Goal: Task Accomplishment & Management: Use online tool/utility

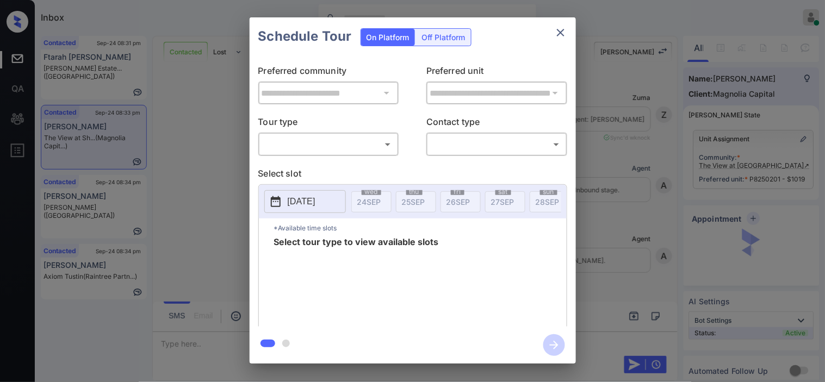
scroll to position [1830, 0]
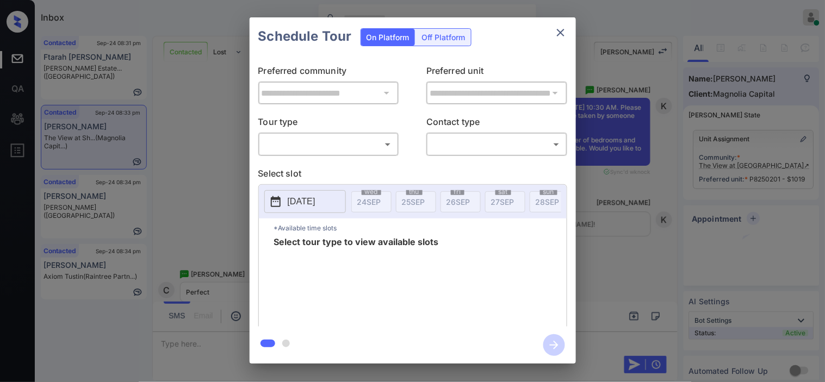
click at [350, 149] on body "Inbox [PERSON_NAME] Online Set yourself offline Set yourself on break Profile S…" at bounding box center [412, 191] width 825 height 382
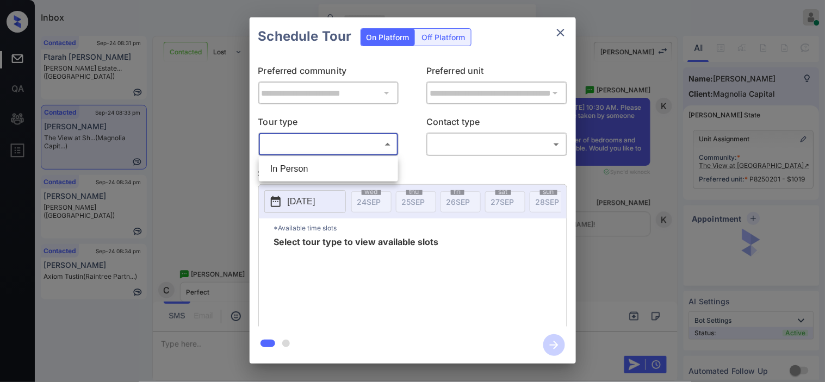
click at [351, 163] on li "In Person" at bounding box center [329, 169] width 134 height 20
type input "********"
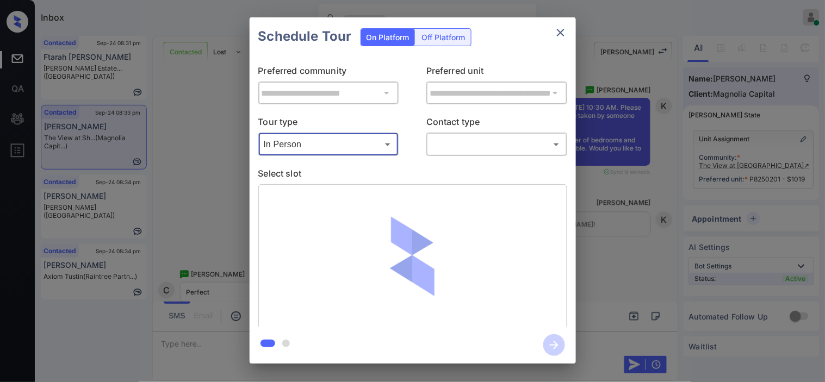
click at [276, 204] on div at bounding box center [412, 256] width 309 height 145
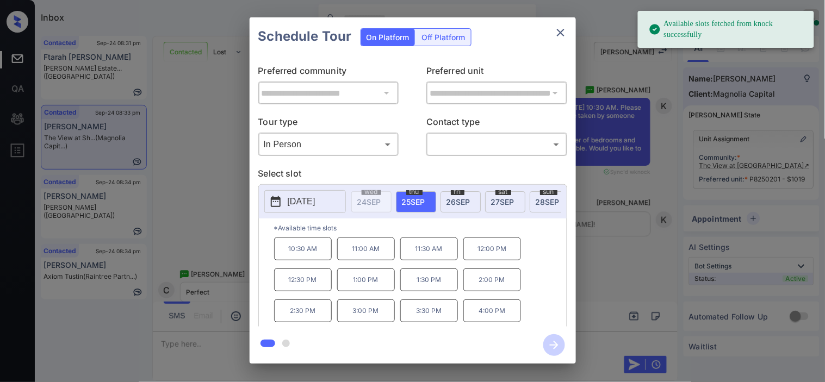
click at [276, 204] on icon at bounding box center [275, 201] width 13 height 13
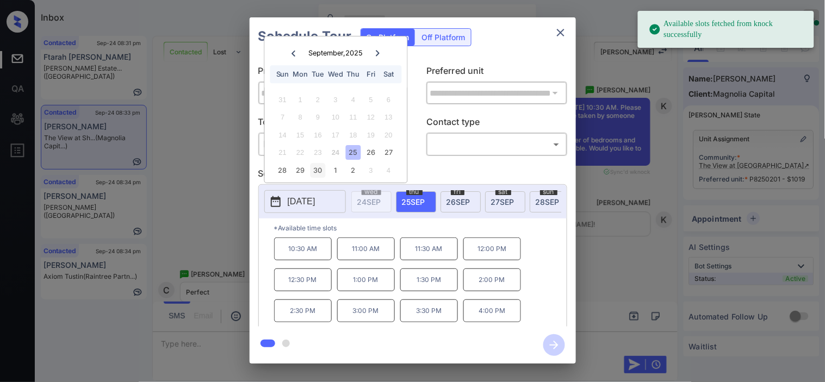
click at [313, 175] on div "30" at bounding box center [317, 170] width 15 height 15
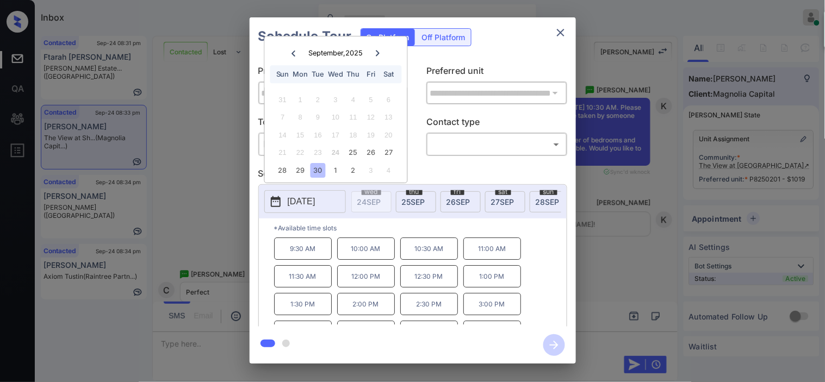
click at [210, 215] on div "**********" at bounding box center [412, 190] width 825 height 381
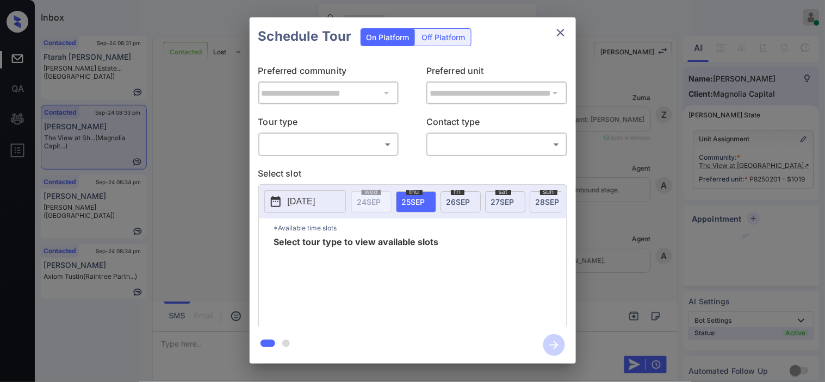
click at [364, 145] on body "Inbox [PERSON_NAME] Online Set yourself offline Set yourself on break Profile S…" at bounding box center [412, 191] width 825 height 382
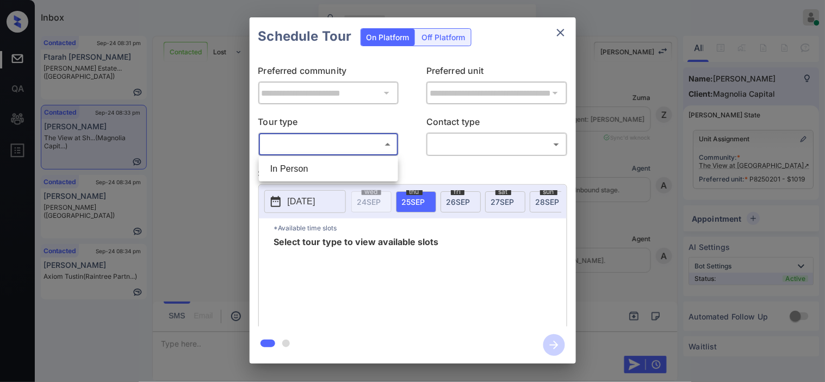
scroll to position [2917, 0]
click at [359, 161] on li "In Person" at bounding box center [329, 169] width 134 height 20
type input "********"
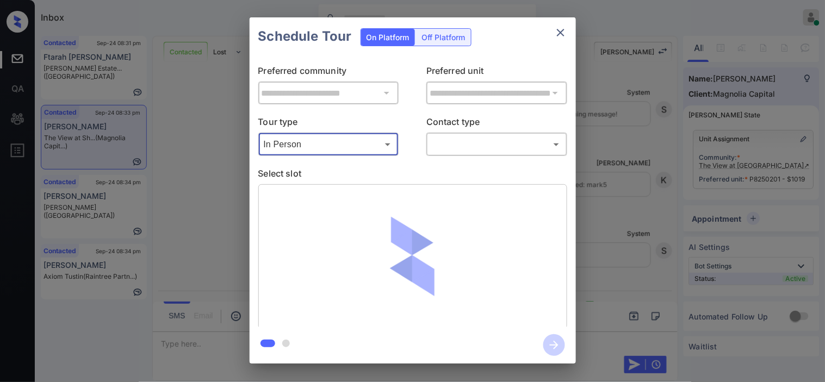
click at [435, 145] on body "Inbox [PERSON_NAME] Online Set yourself offline Set yourself on break Profile S…" at bounding box center [412, 191] width 825 height 382
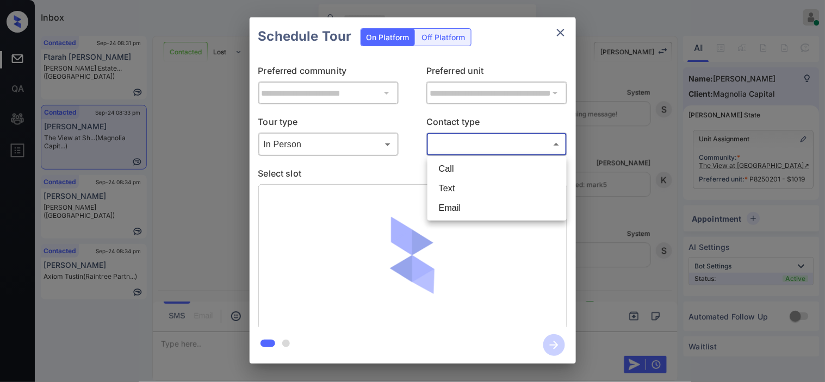
click at [441, 187] on li "Text" at bounding box center [497, 189] width 134 height 20
type input "****"
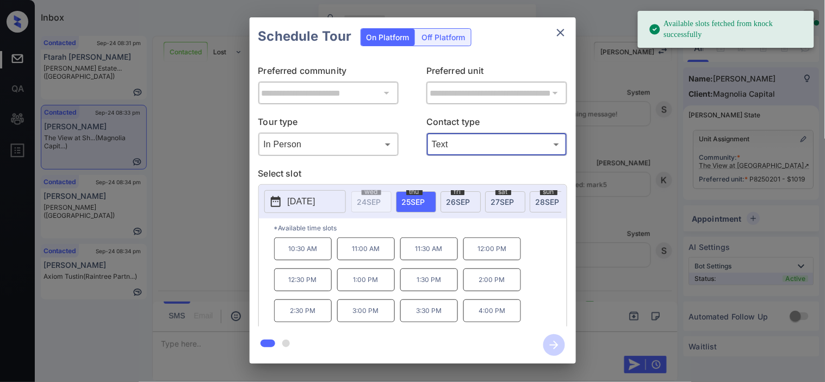
click at [275, 205] on icon at bounding box center [275, 201] width 13 height 13
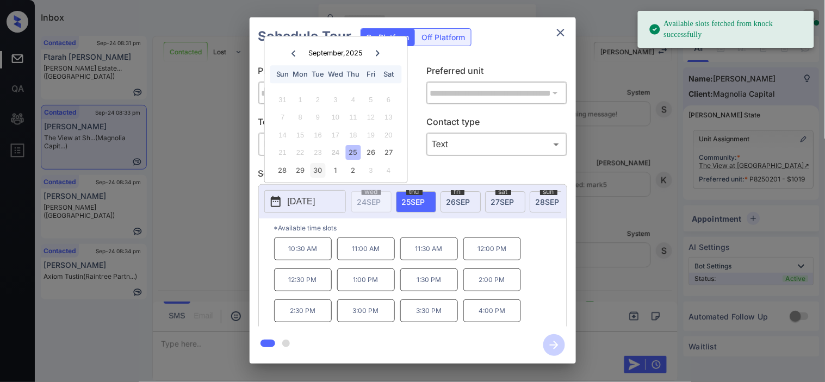
click at [316, 172] on div "30" at bounding box center [317, 170] width 15 height 15
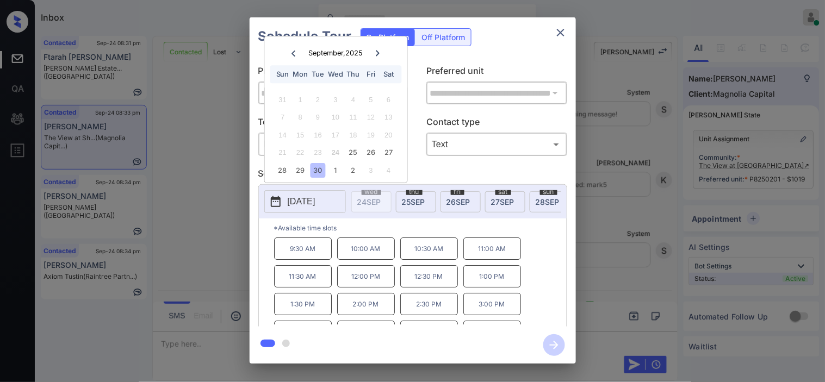
drag, startPoint x: 420, startPoint y: 259, endPoint x: 504, endPoint y: 295, distance: 91.4
click at [423, 259] on p "10:30 AM" at bounding box center [429, 249] width 58 height 22
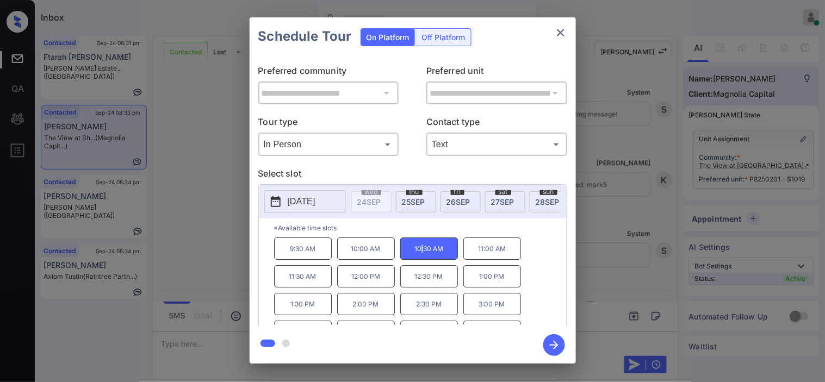
click at [555, 341] on icon "button" at bounding box center [554, 345] width 9 height 9
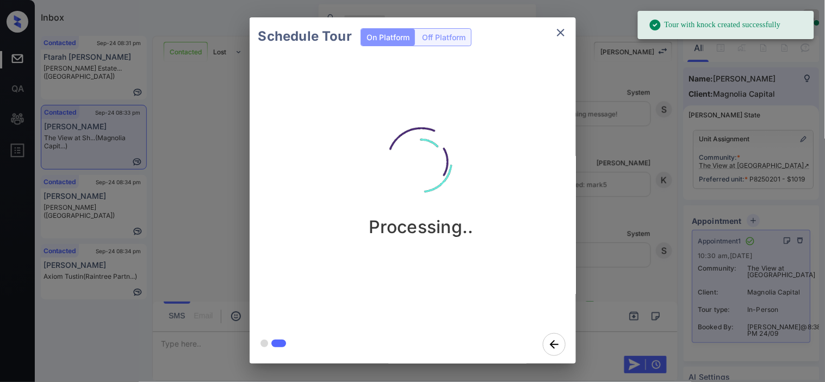
click at [601, 98] on div "Schedule Tour On Platform Off Platform Processing.." at bounding box center [412, 190] width 825 height 381
